Goal: Information Seeking & Learning: Learn about a topic

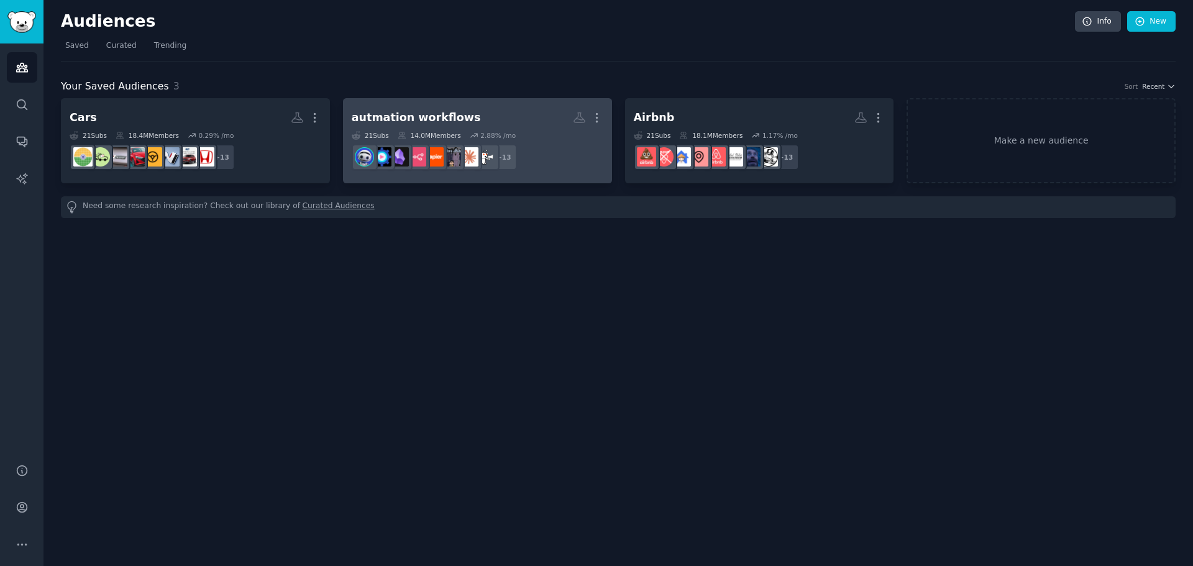
click at [518, 126] on h2 "autmation workflows More" at bounding box center [478, 118] width 252 height 22
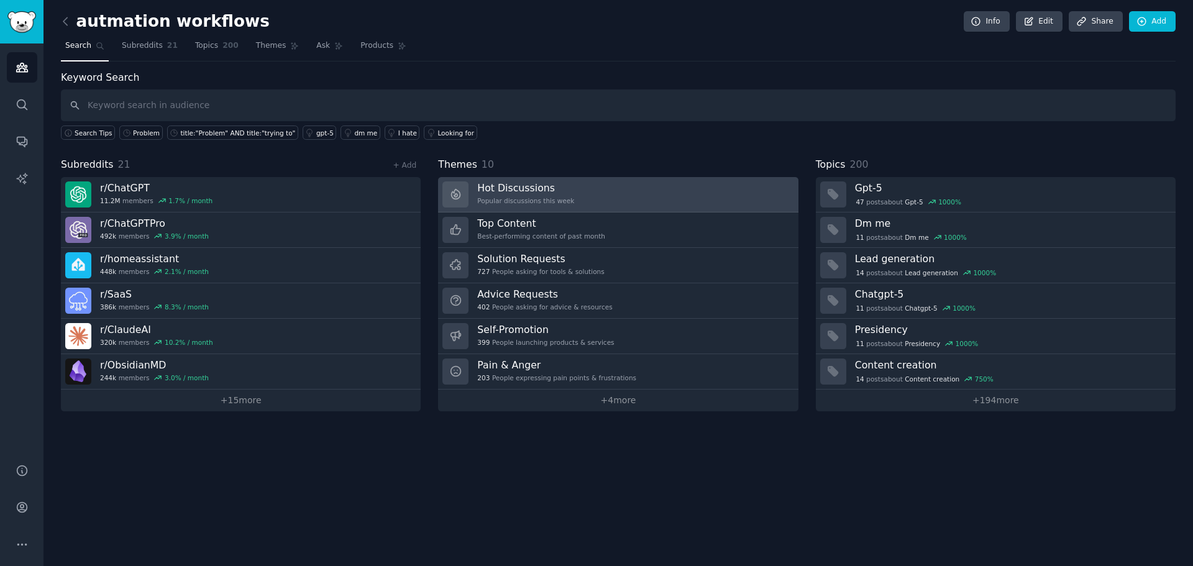
click at [716, 200] on link "Hot Discussions Popular discussions this week" at bounding box center [618, 194] width 360 height 35
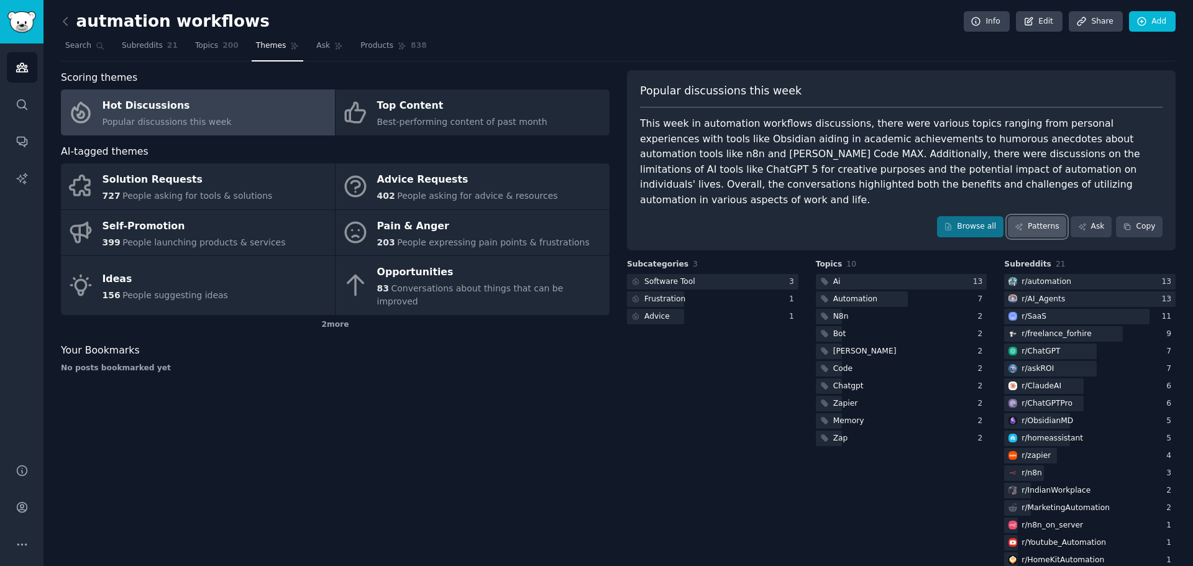
click at [1053, 216] on link "Patterns" at bounding box center [1037, 226] width 58 height 21
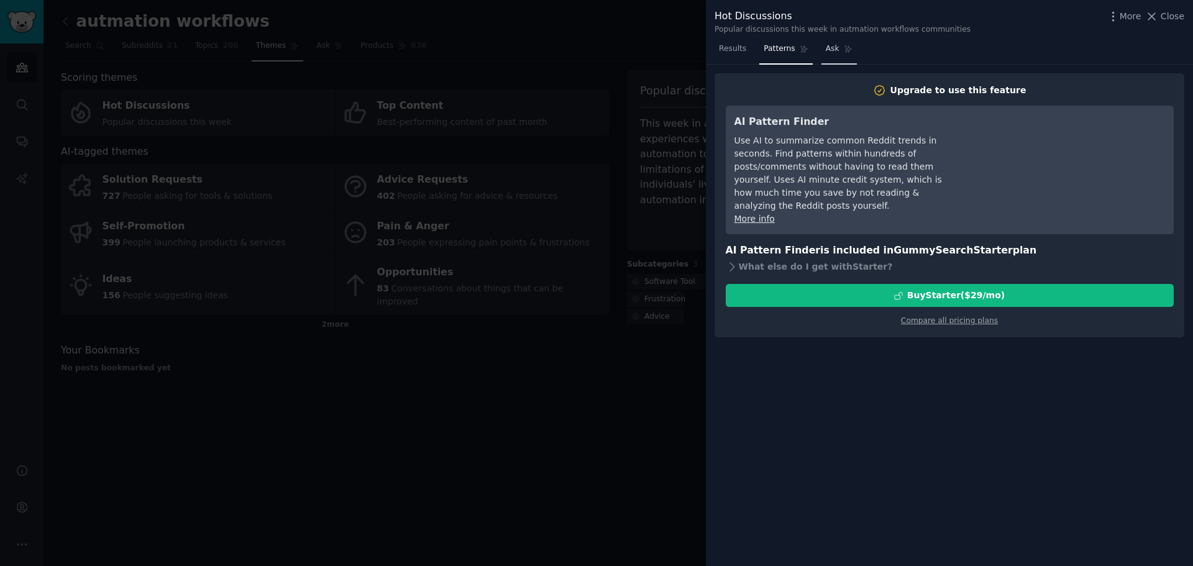
click at [845, 48] on icon at bounding box center [848, 49] width 7 height 7
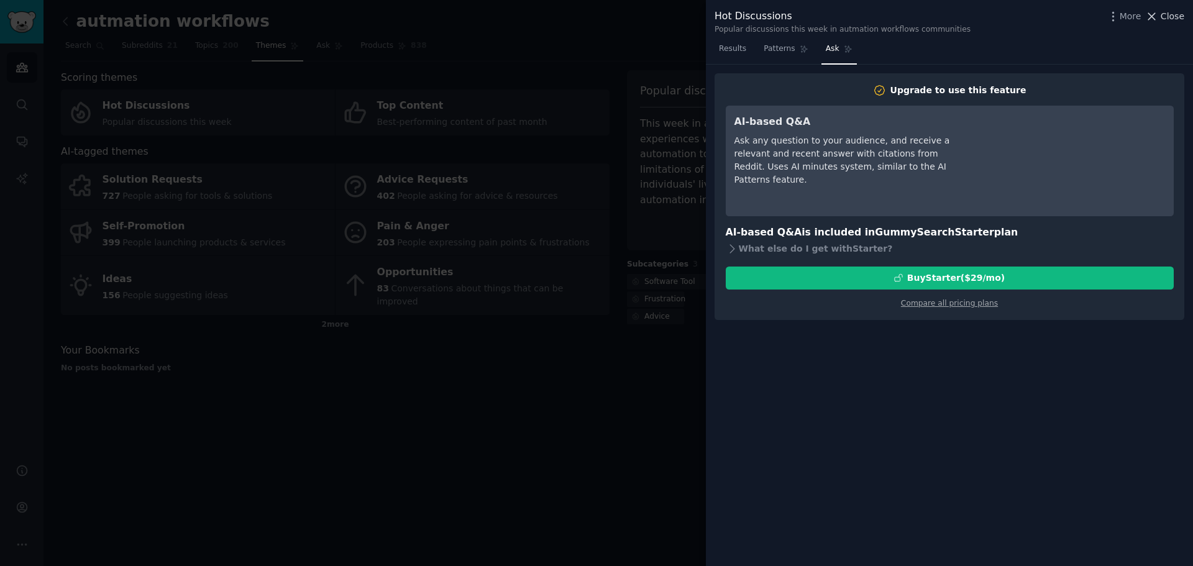
click at [1176, 13] on span "Close" at bounding box center [1173, 16] width 24 height 13
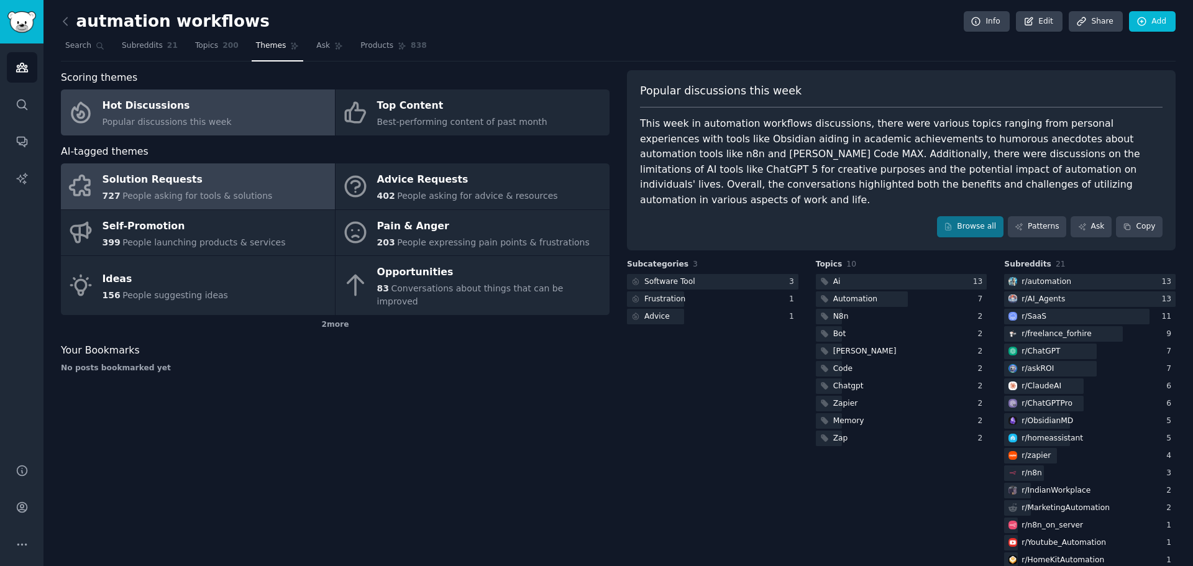
click at [301, 190] on link "Solution Requests 727 People asking for tools & solutions" at bounding box center [198, 186] width 274 height 46
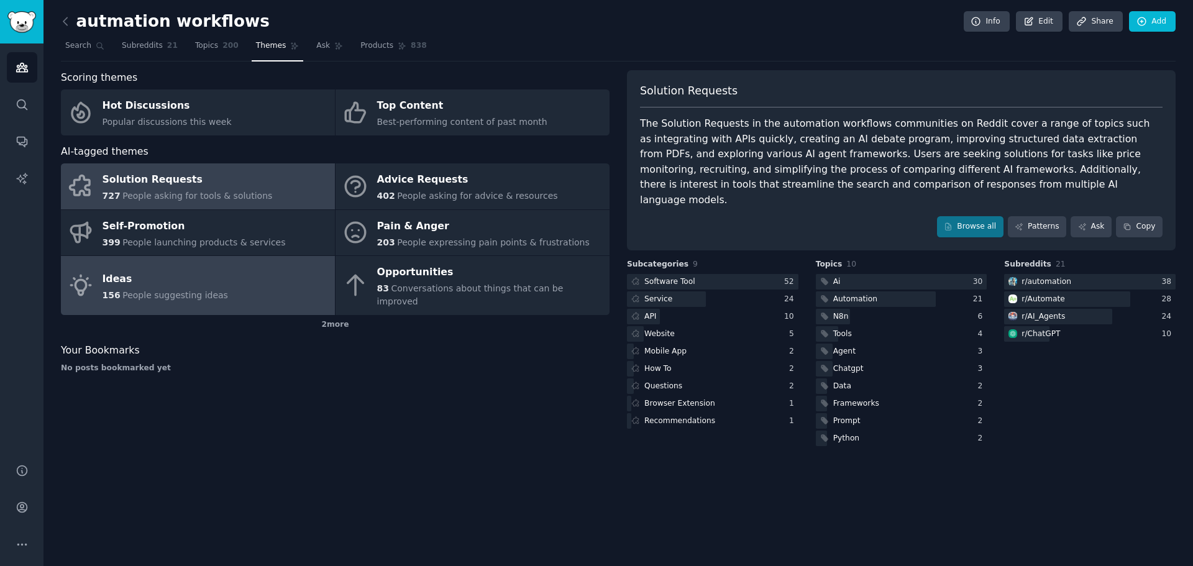
click at [243, 270] on link "Ideas 156 People suggesting ideas" at bounding box center [198, 285] width 274 height 59
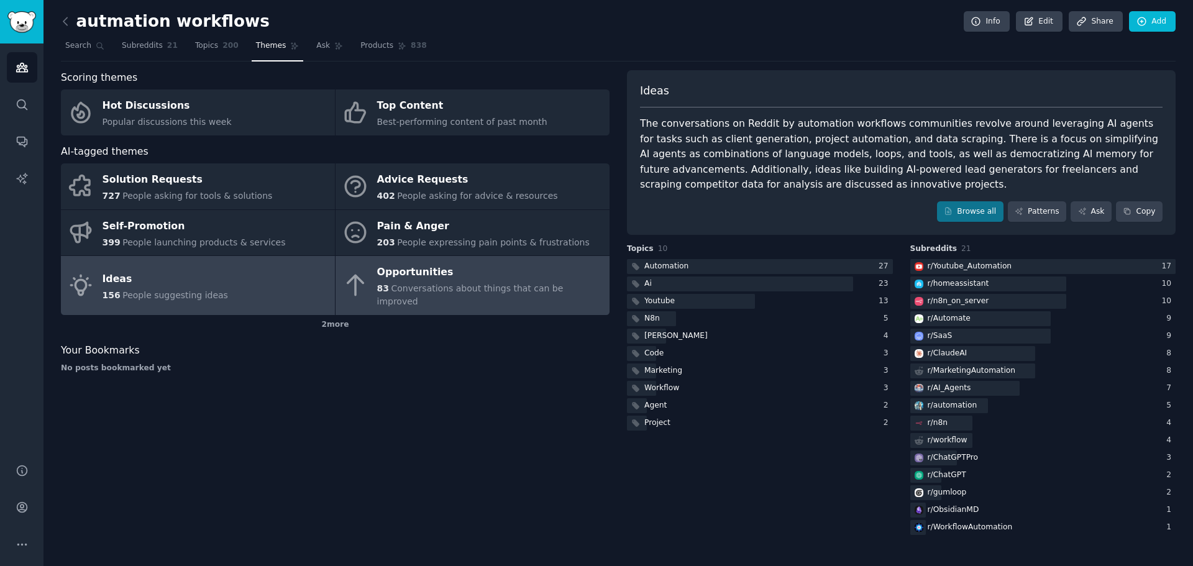
click at [482, 273] on div "Opportunities" at bounding box center [490, 273] width 226 height 20
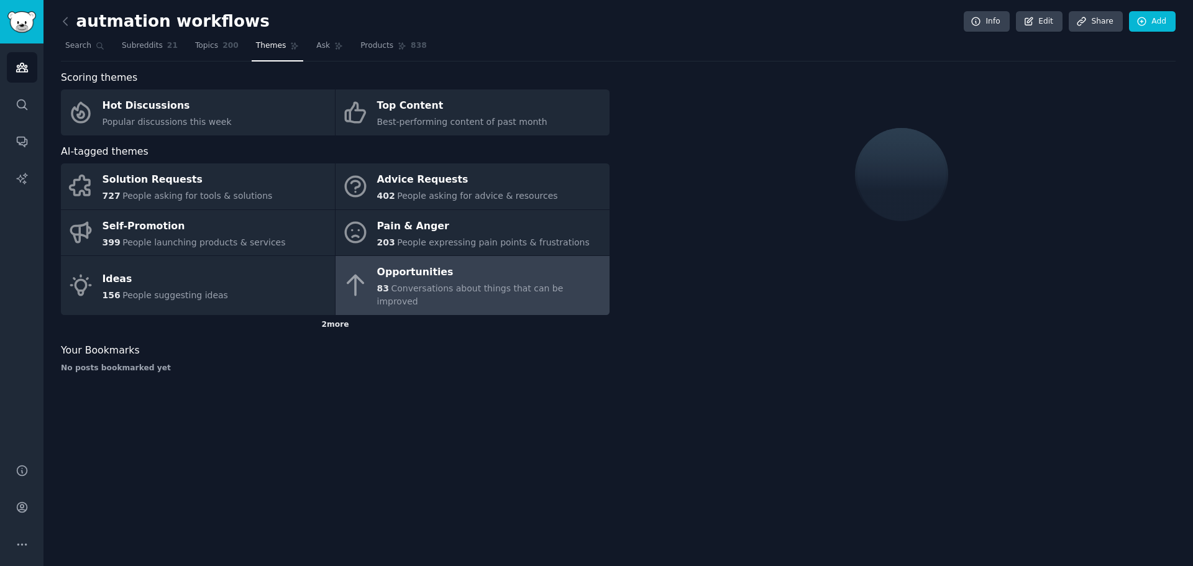
click at [349, 315] on div "2 more" at bounding box center [335, 325] width 549 height 20
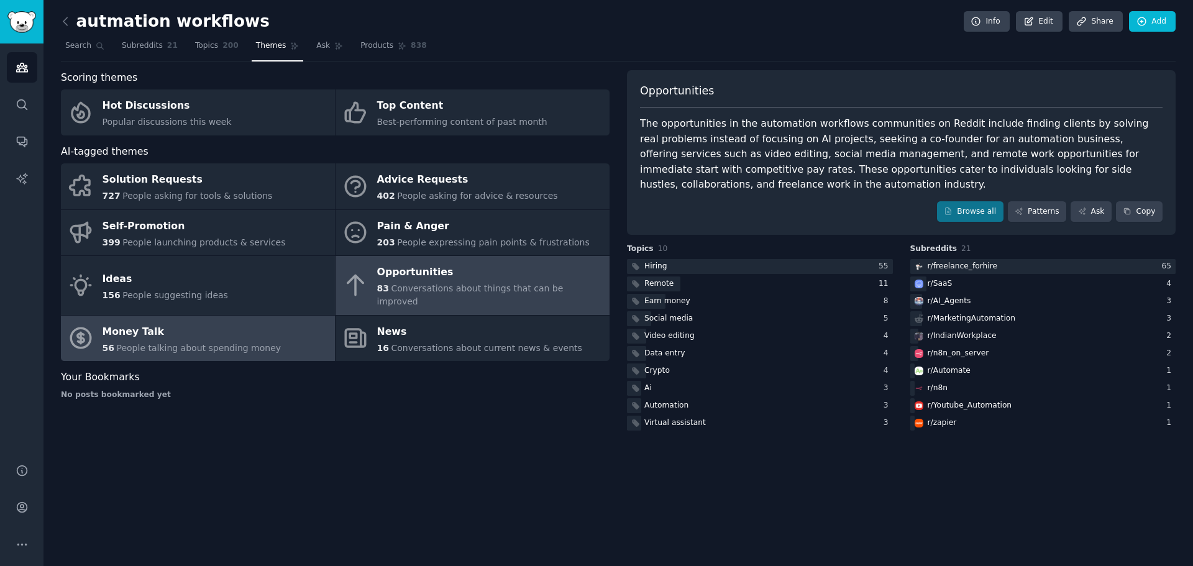
click at [254, 342] on div "56 People talking about spending money" at bounding box center [192, 348] width 179 height 13
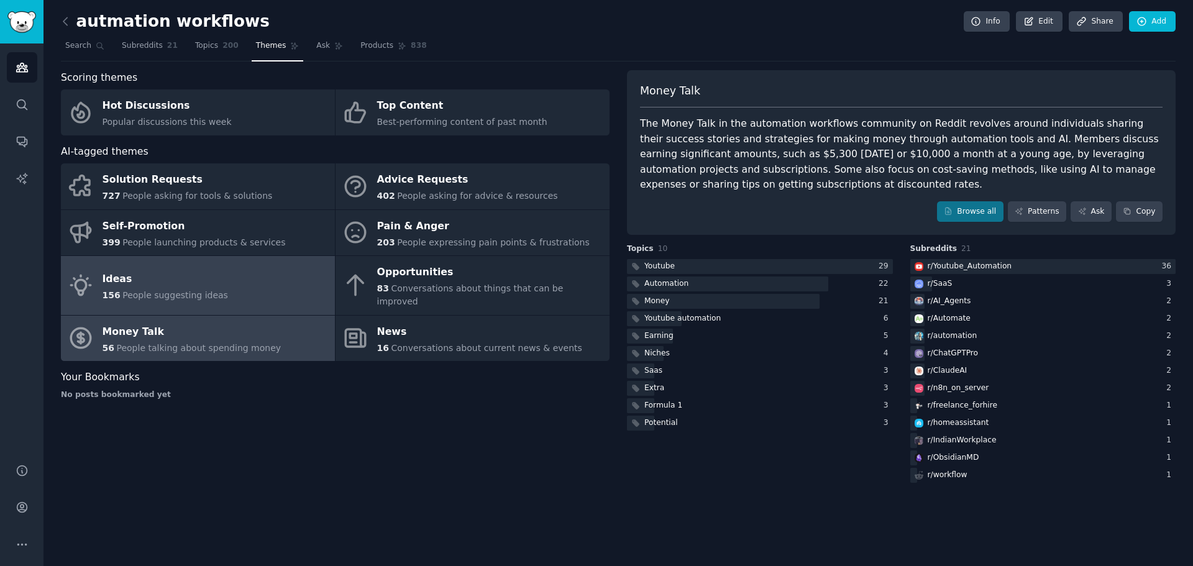
click at [252, 264] on link "Ideas 156 People suggesting ideas" at bounding box center [198, 285] width 274 height 59
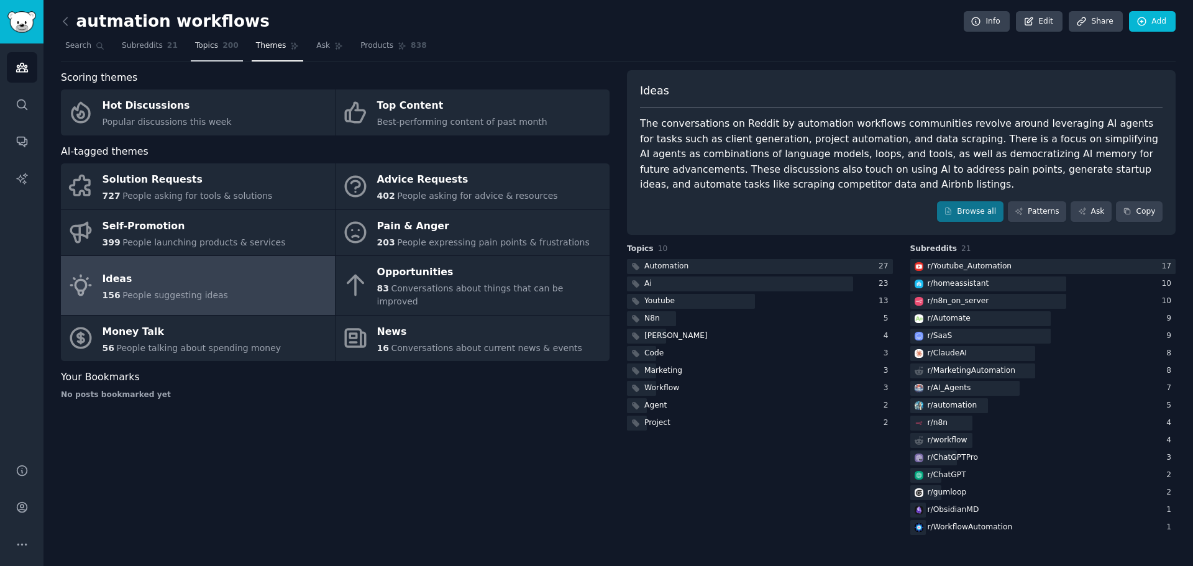
click at [209, 39] on link "Topics 200" at bounding box center [217, 48] width 52 height 25
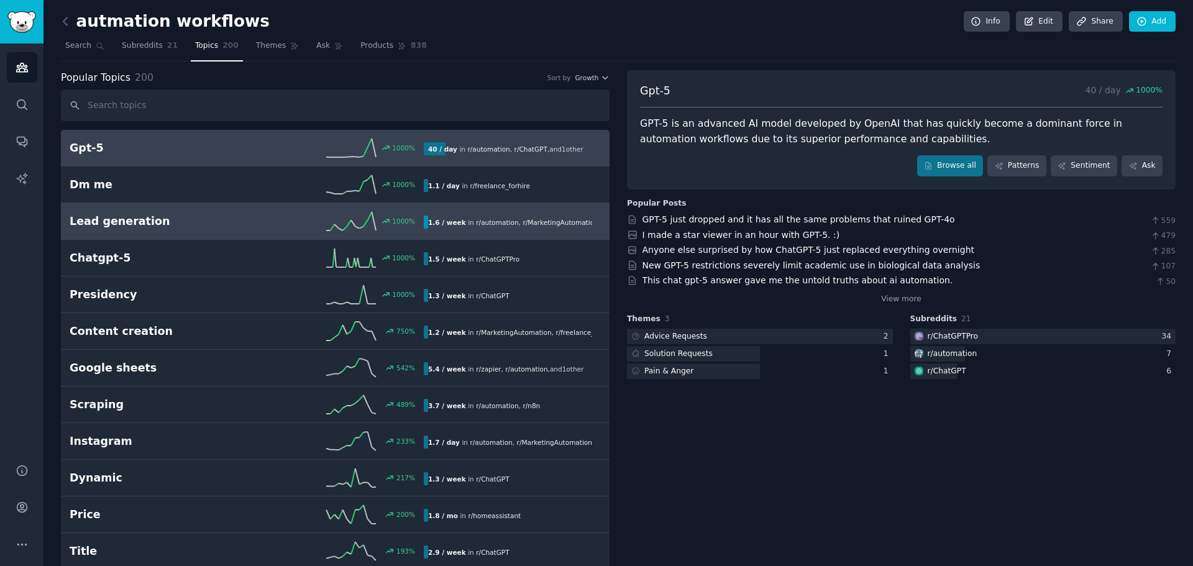
click at [261, 232] on link "Lead generation 1000 % 1.6 / week in r/ automation , r/ MarketingAutomation" at bounding box center [335, 221] width 549 height 37
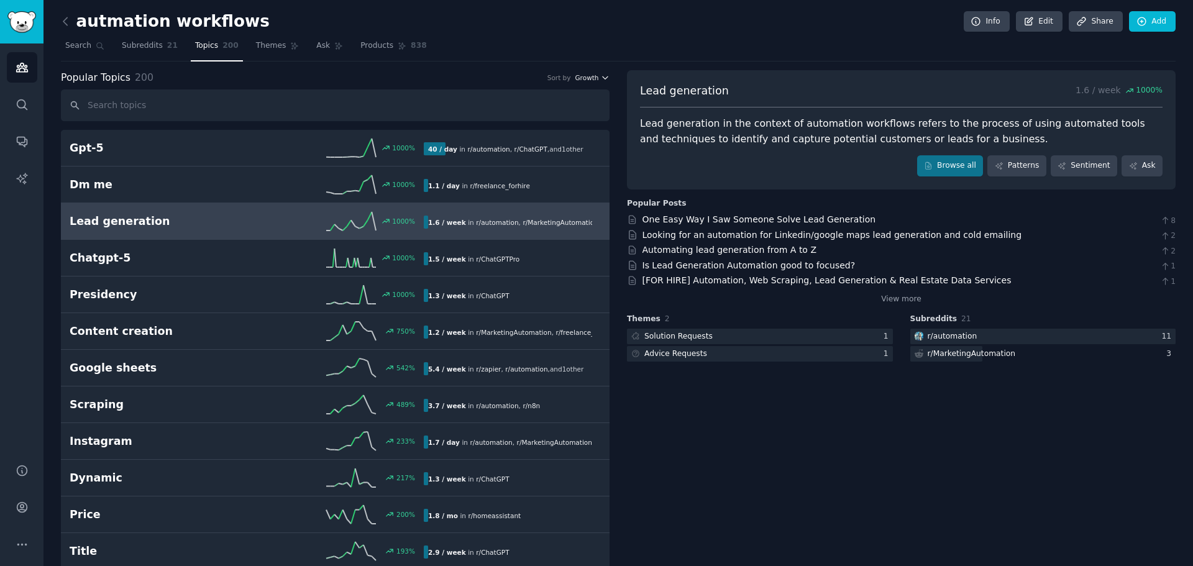
click at [606, 73] on icon "button" at bounding box center [605, 77] width 9 height 9
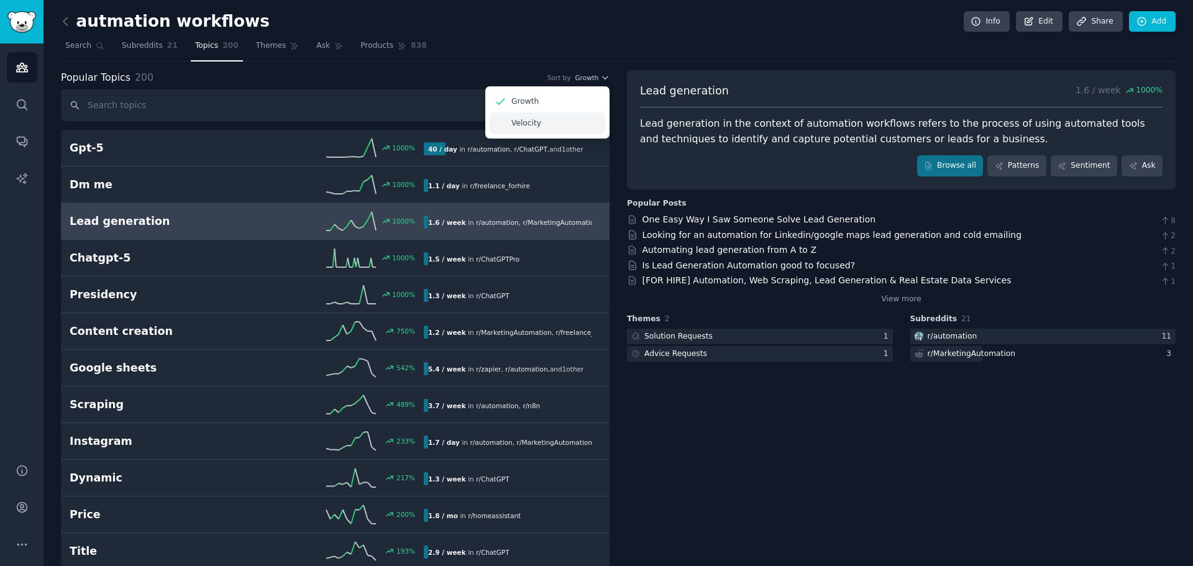
click at [561, 121] on div "Velocity" at bounding box center [548, 123] width 116 height 22
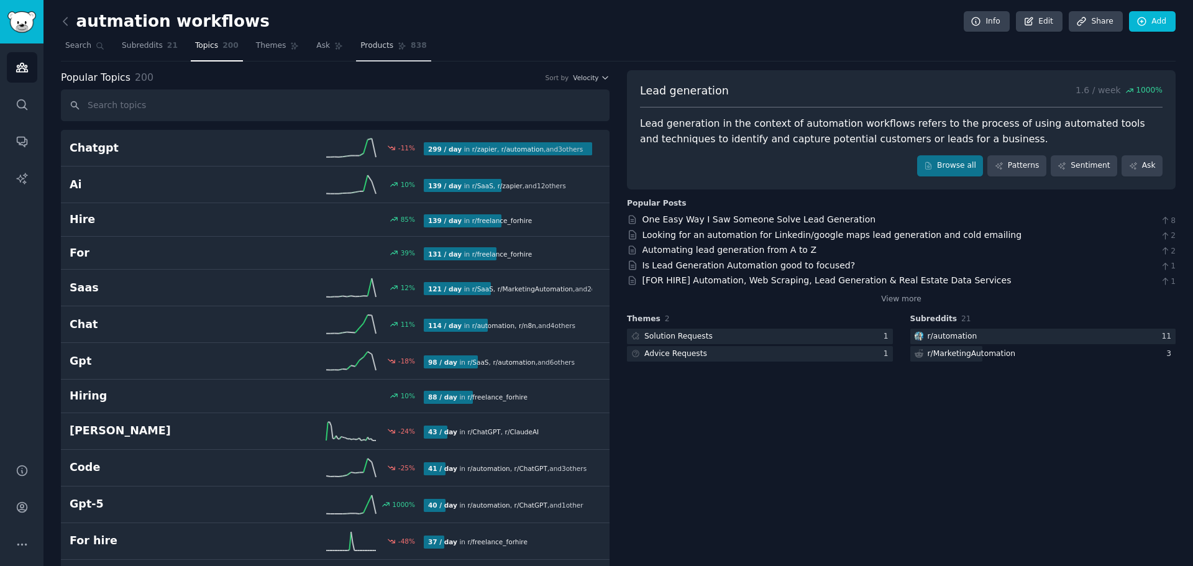
click at [370, 44] on span "Products" at bounding box center [376, 45] width 33 height 11
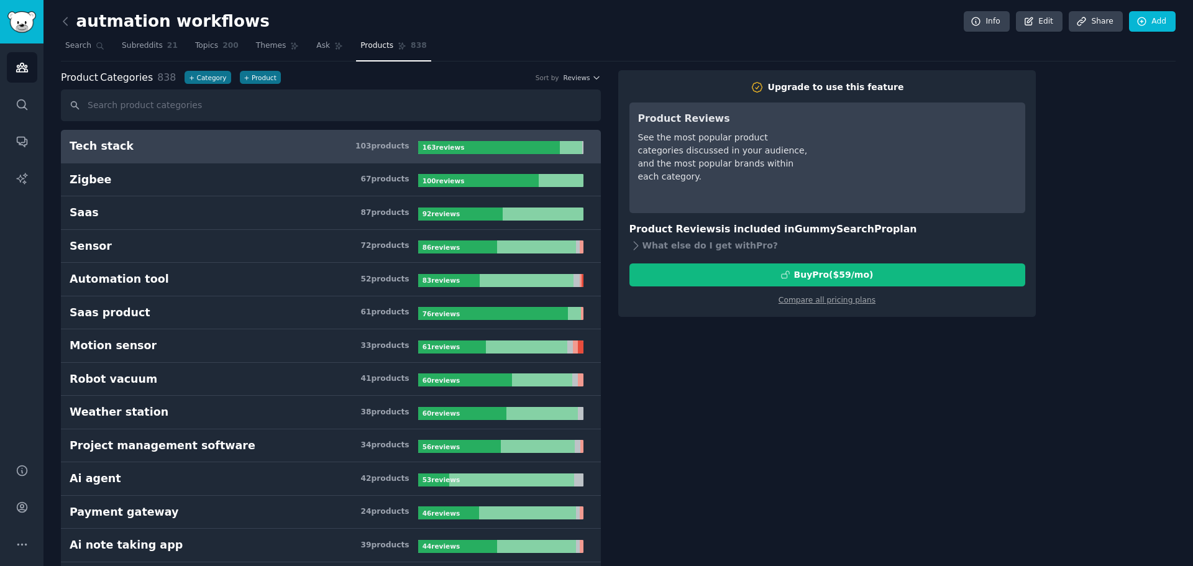
click at [67, 14] on link at bounding box center [69, 22] width 16 height 20
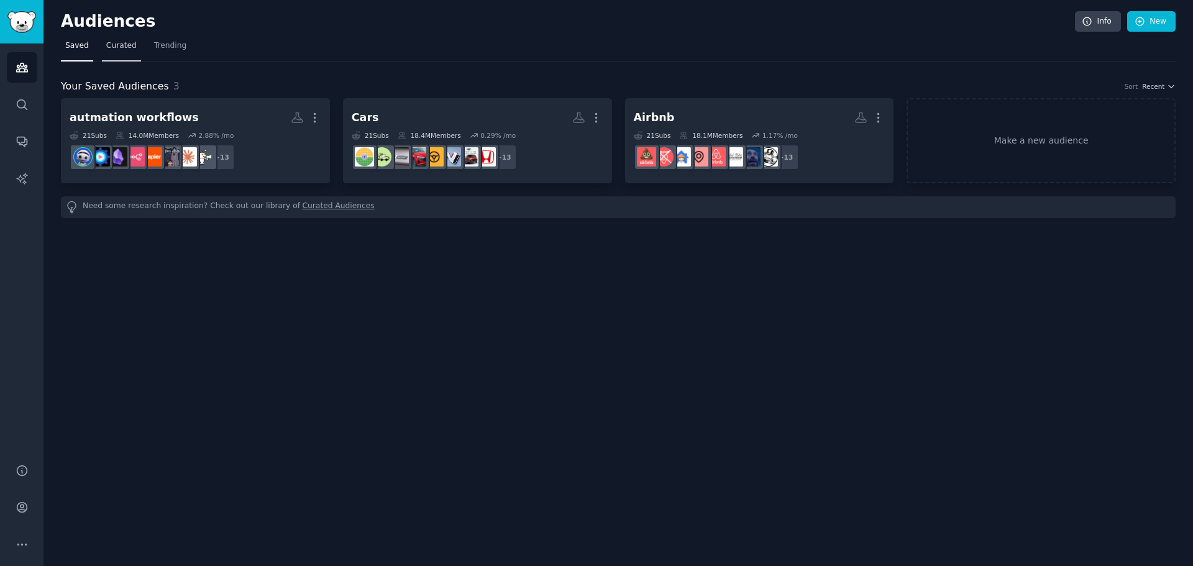
click at [116, 50] on span "Curated" at bounding box center [121, 45] width 30 height 11
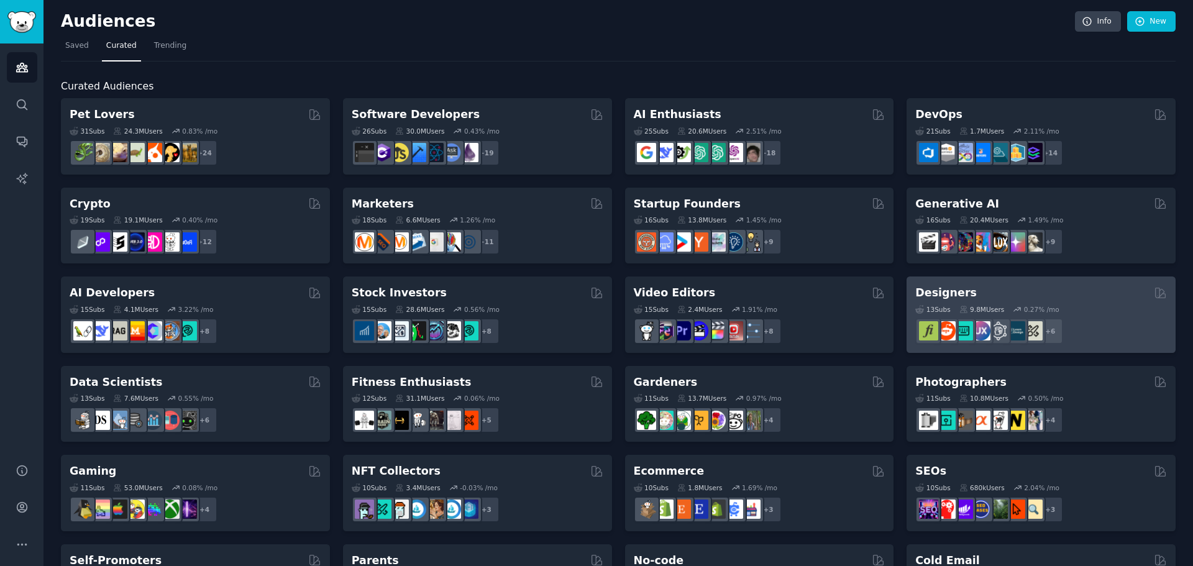
click at [1092, 296] on div "Designers" at bounding box center [1041, 293] width 252 height 16
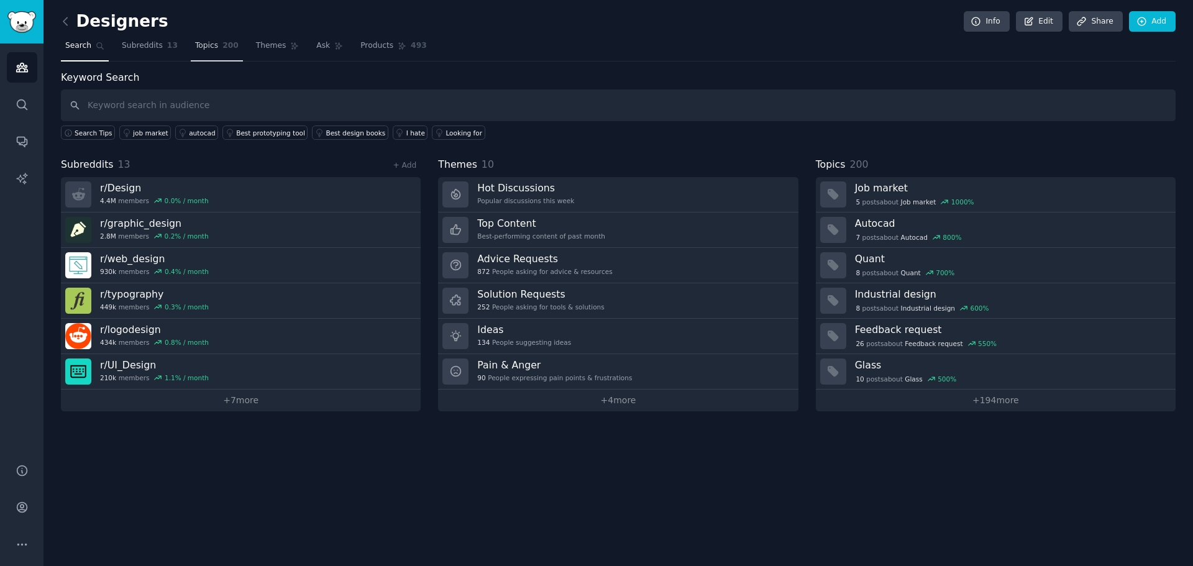
click at [206, 56] on link "Topics 200" at bounding box center [217, 48] width 52 height 25
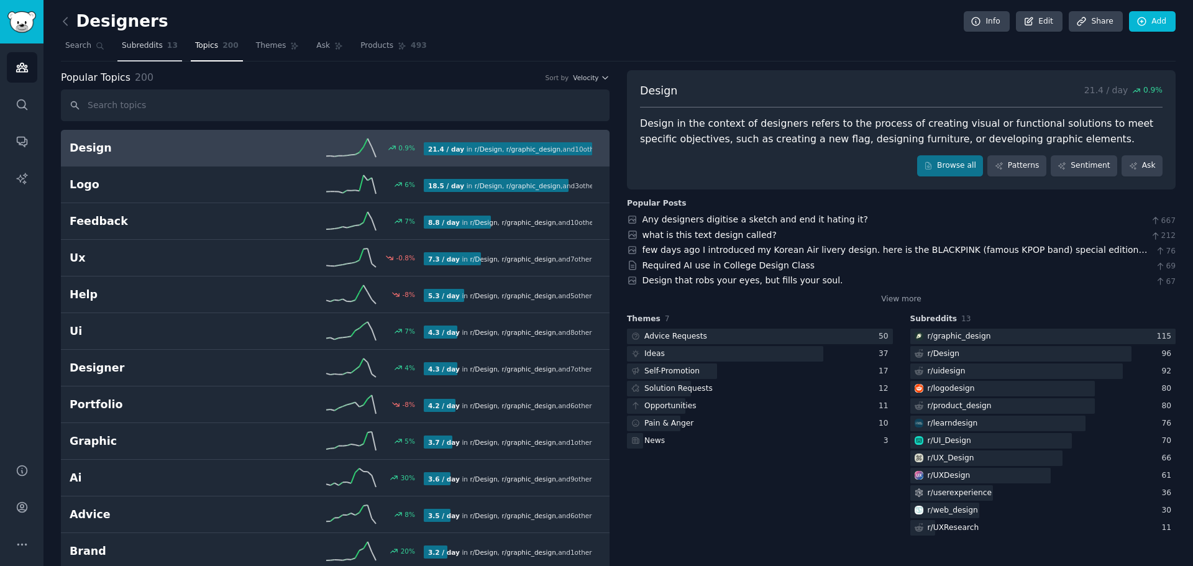
click at [152, 40] on link "Subreddits 13" at bounding box center [149, 48] width 65 height 25
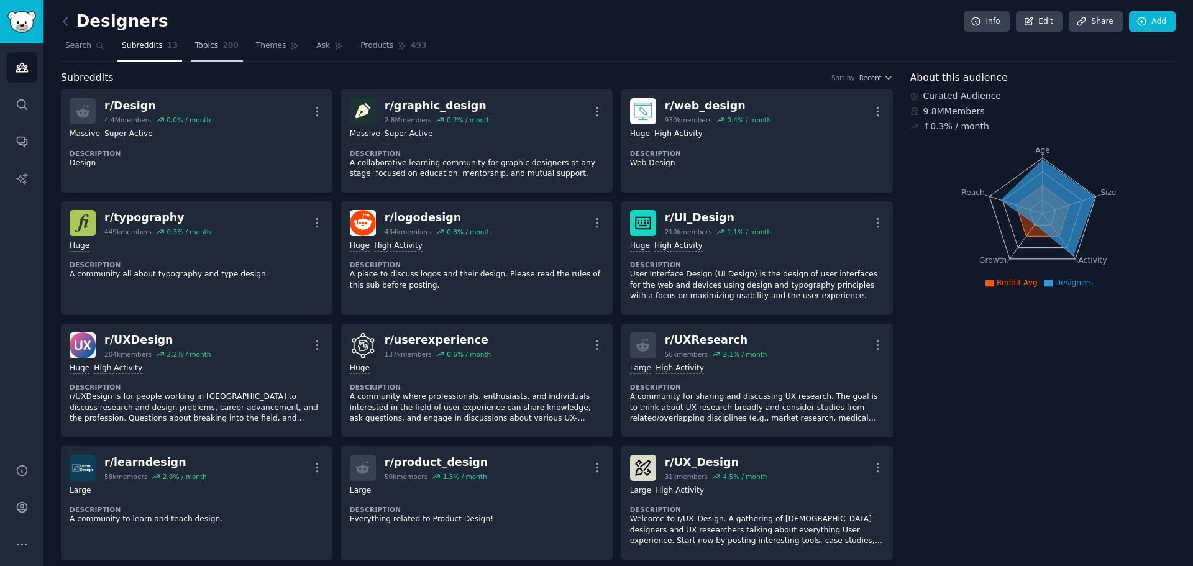
click at [222, 44] on span "200" at bounding box center [230, 45] width 16 height 11
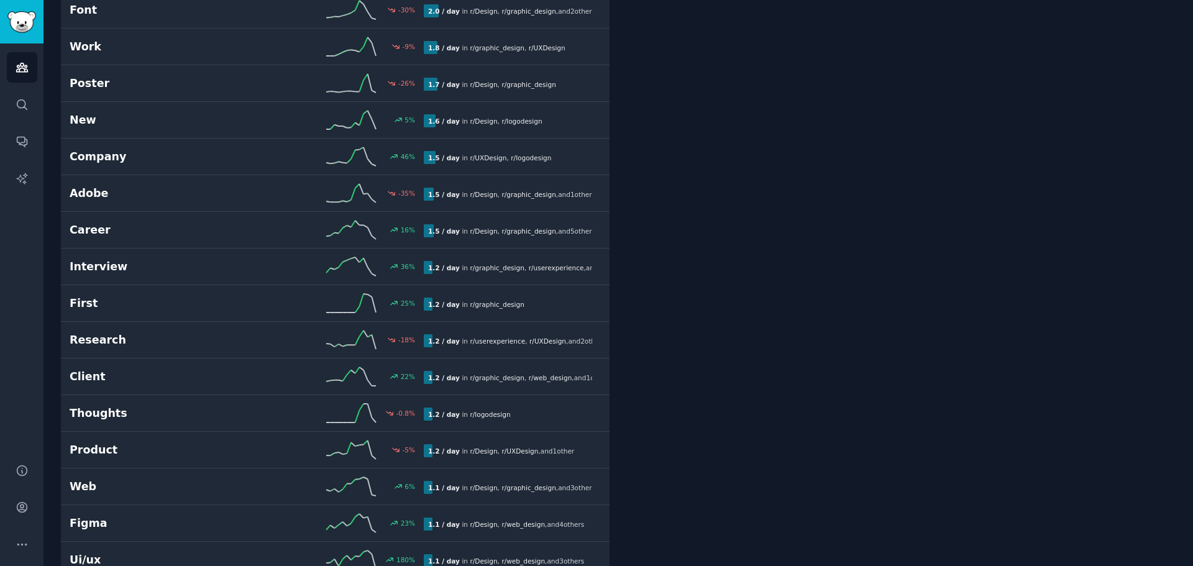
scroll to position [808, 0]
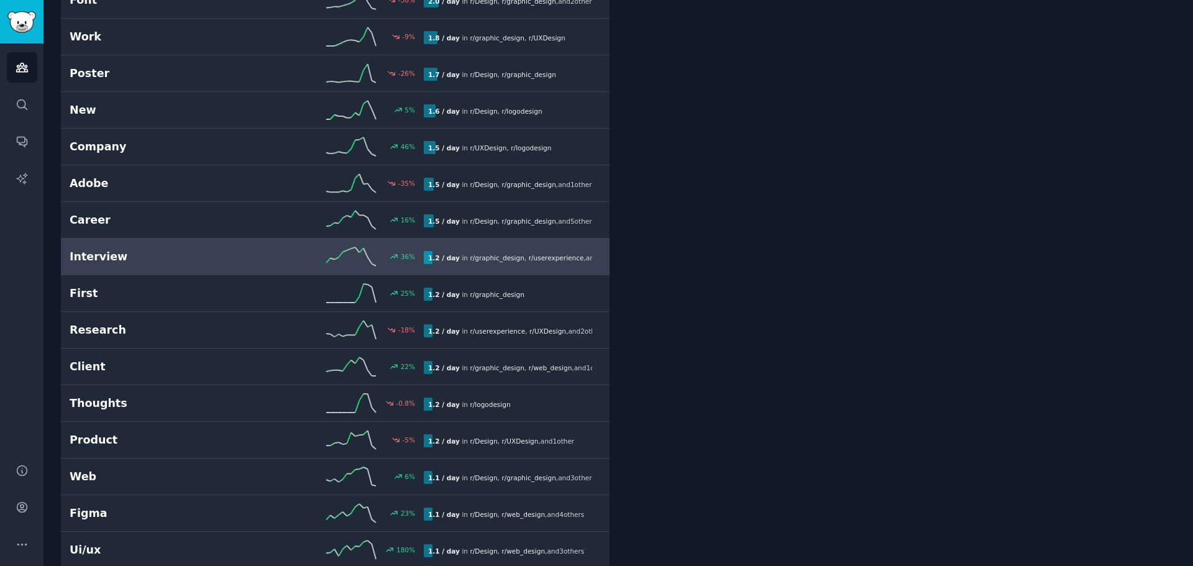
click at [503, 259] on span "r/ graphic_design" at bounding box center [497, 257] width 54 height 7
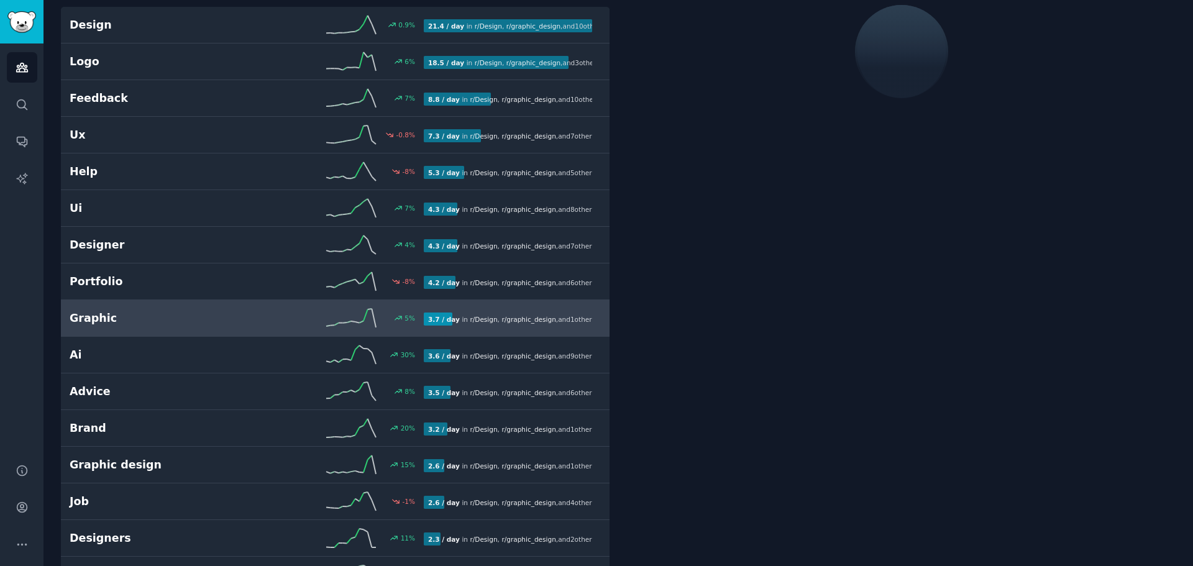
scroll to position [70, 0]
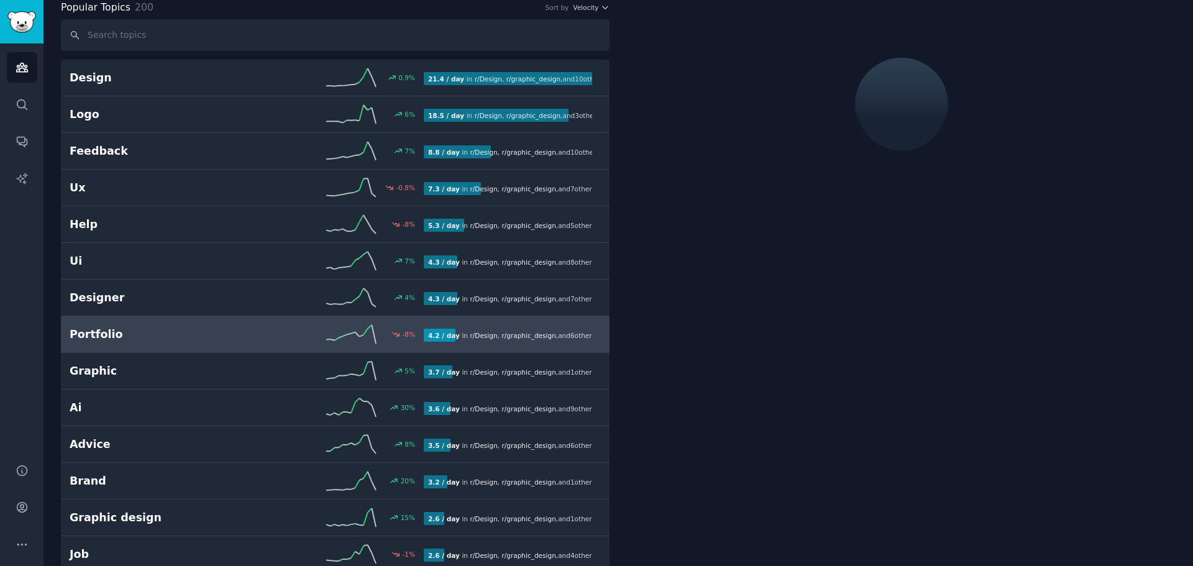
click at [524, 320] on link "Portfolio -8 % 4.2 / day in r/ Design , r/ graphic_design , and 6 other s" at bounding box center [335, 334] width 549 height 37
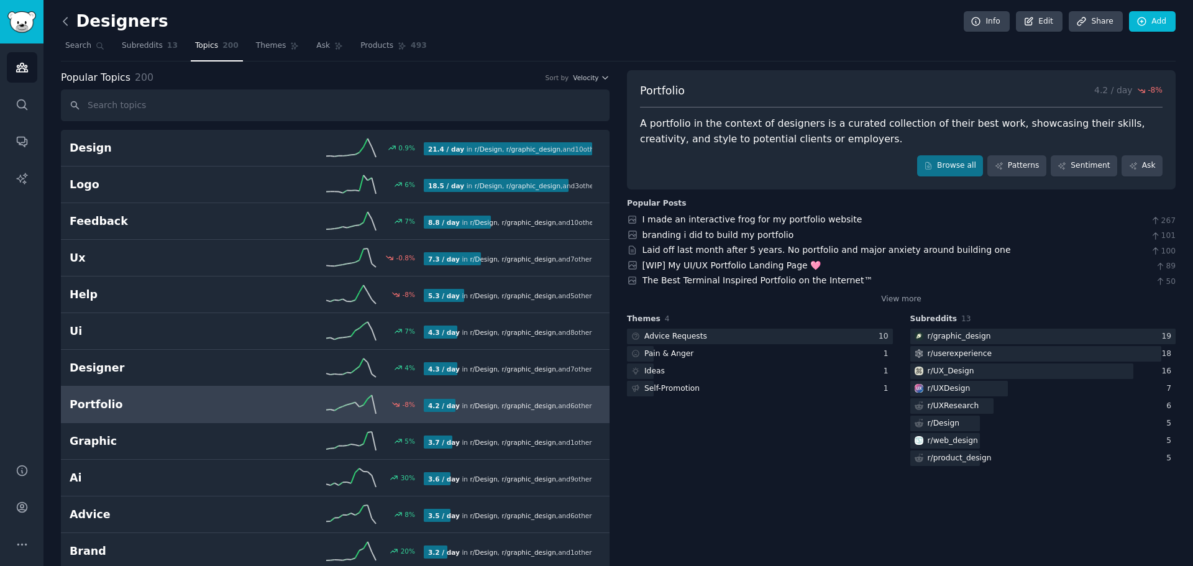
click at [64, 21] on icon at bounding box center [65, 20] width 4 height 7
